Goal: Check status: Check status

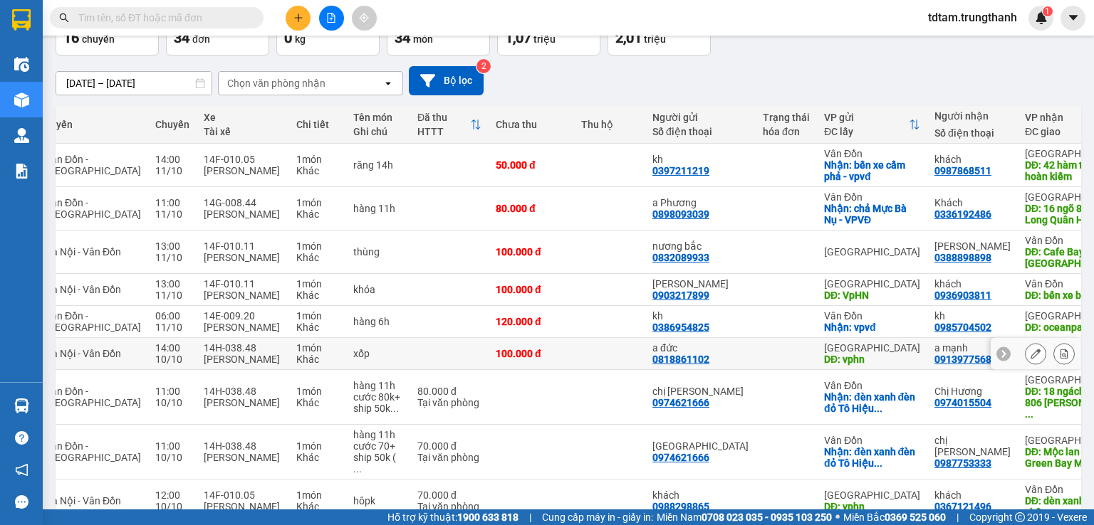
scroll to position [142, 0]
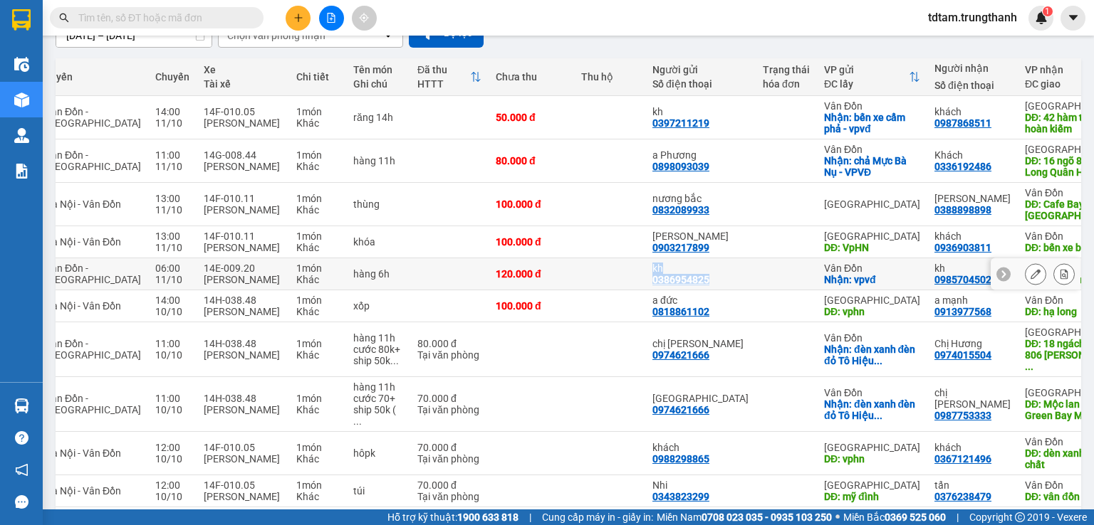
drag, startPoint x: 673, startPoint y: 280, endPoint x: 602, endPoint y: 275, distance: 70.7
click at [602, 275] on tr "8UGGV41P tdtam.trungthanh Vân Đồn - [GEOGRAPHIC_DATA] 06:00 [DATE] 14E-009.20 […" at bounding box center [542, 274] width 1275 height 32
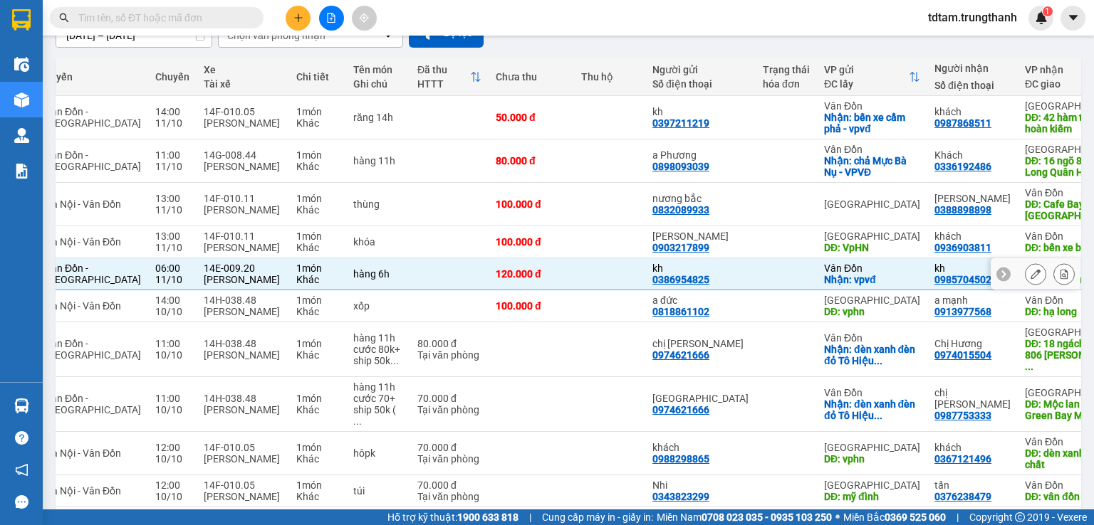
click at [763, 276] on div at bounding box center [786, 273] width 47 height 11
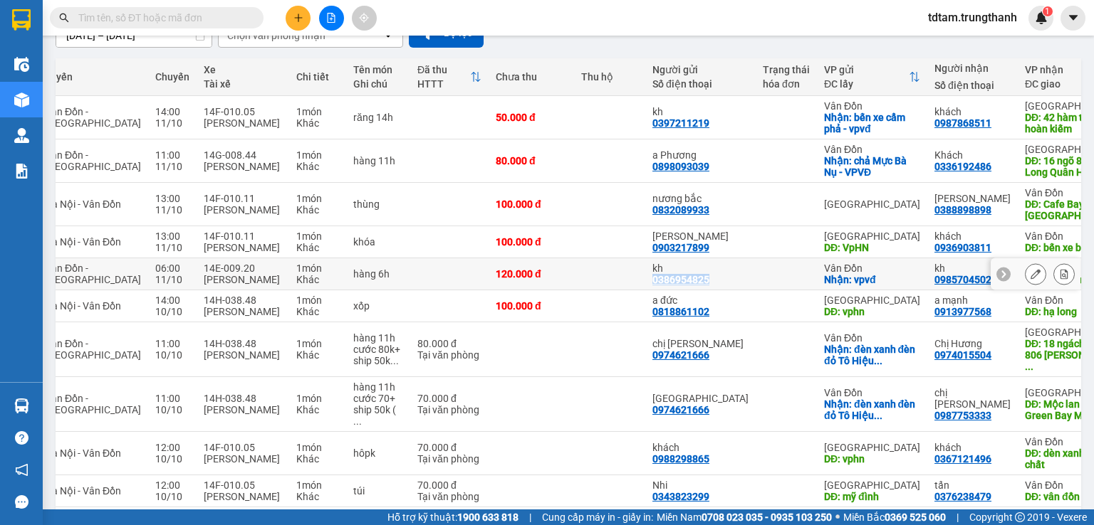
drag, startPoint x: 669, startPoint y: 276, endPoint x: 611, endPoint y: 281, distance: 58.5
click at [652, 281] on div "kh 0386954825" at bounding box center [700, 274] width 96 height 23
checkbox input "true"
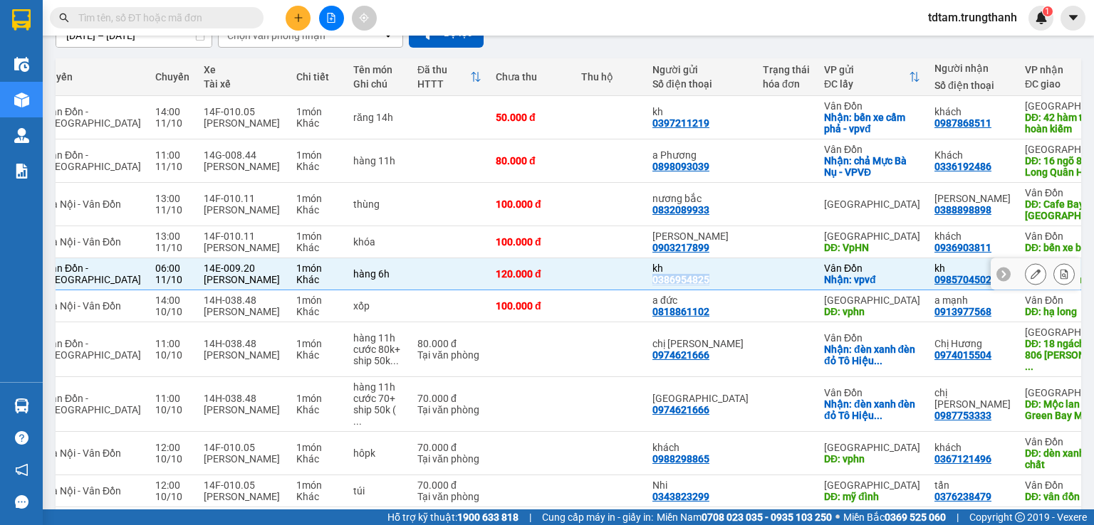
copy div "0386954825"
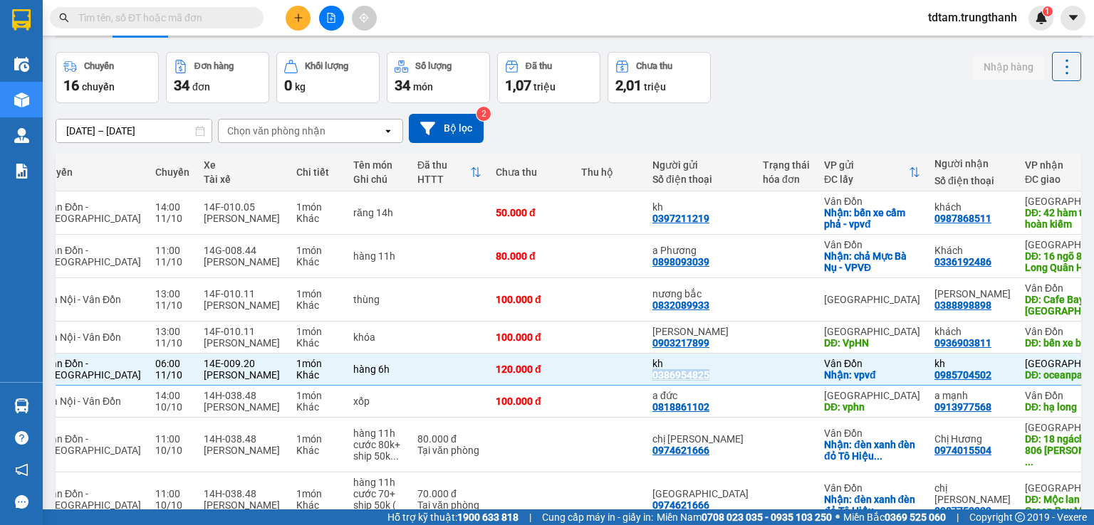
scroll to position [0, 0]
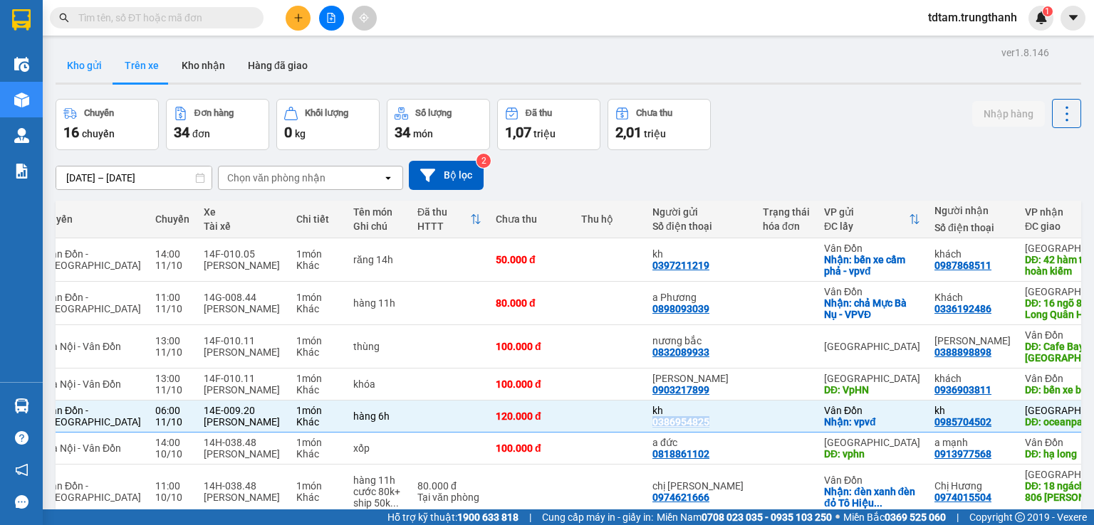
click at [90, 58] on button "Kho gửi" at bounding box center [85, 65] width 58 height 34
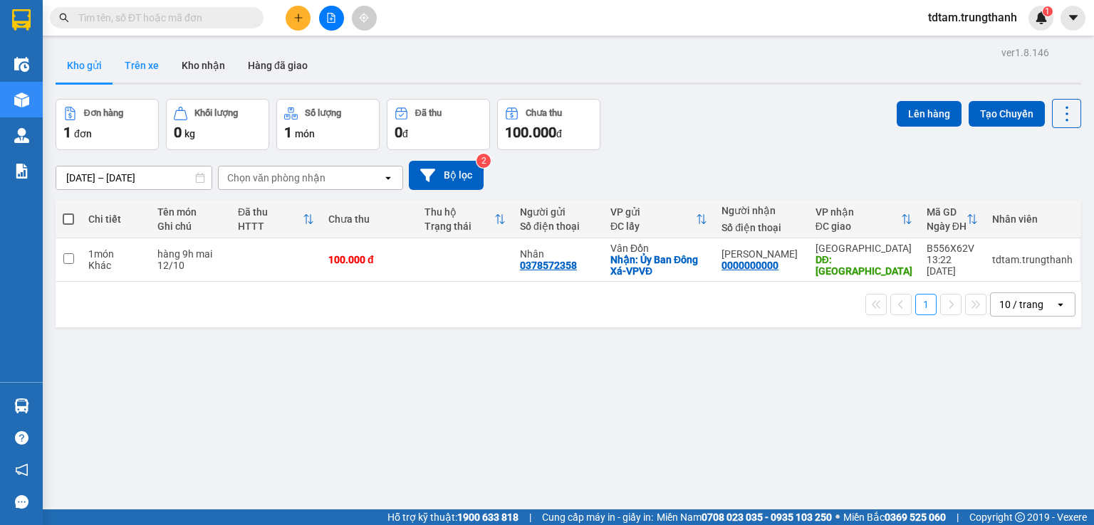
click at [141, 72] on button "Trên xe" at bounding box center [141, 65] width 57 height 34
